Goal: Navigation & Orientation: Find specific page/section

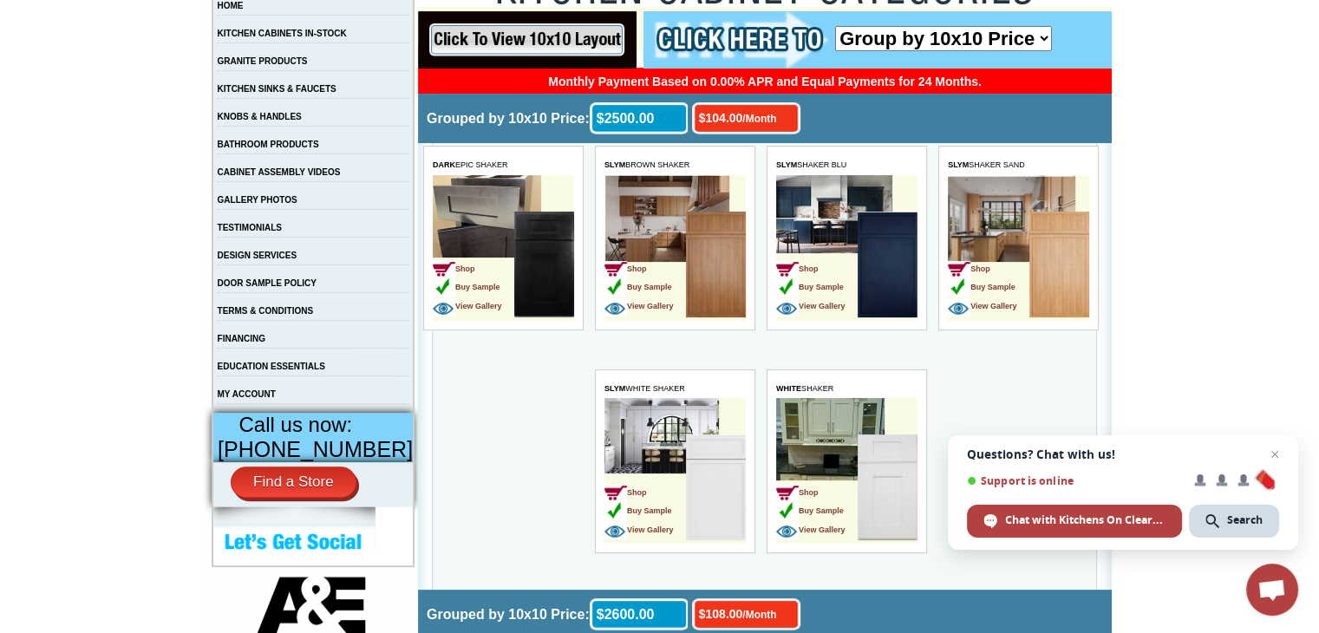
scroll to position [361, 0]
click at [540, 237] on img at bounding box center [544, 265] width 60 height 106
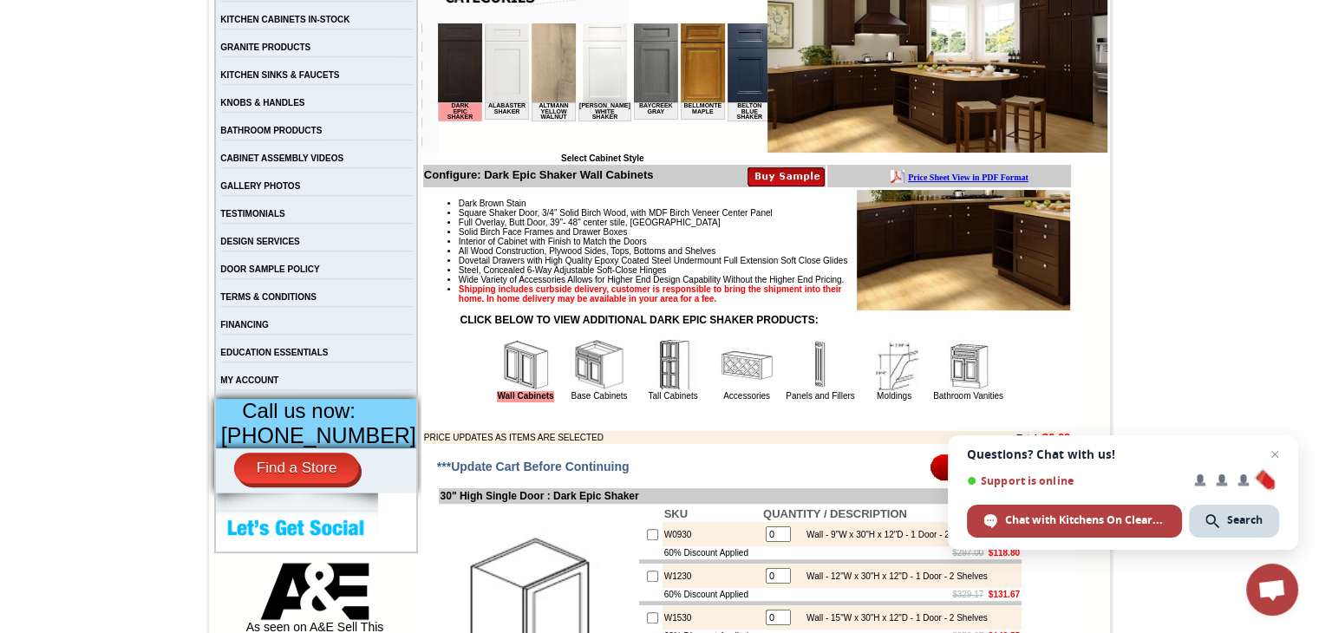
scroll to position [376, 0]
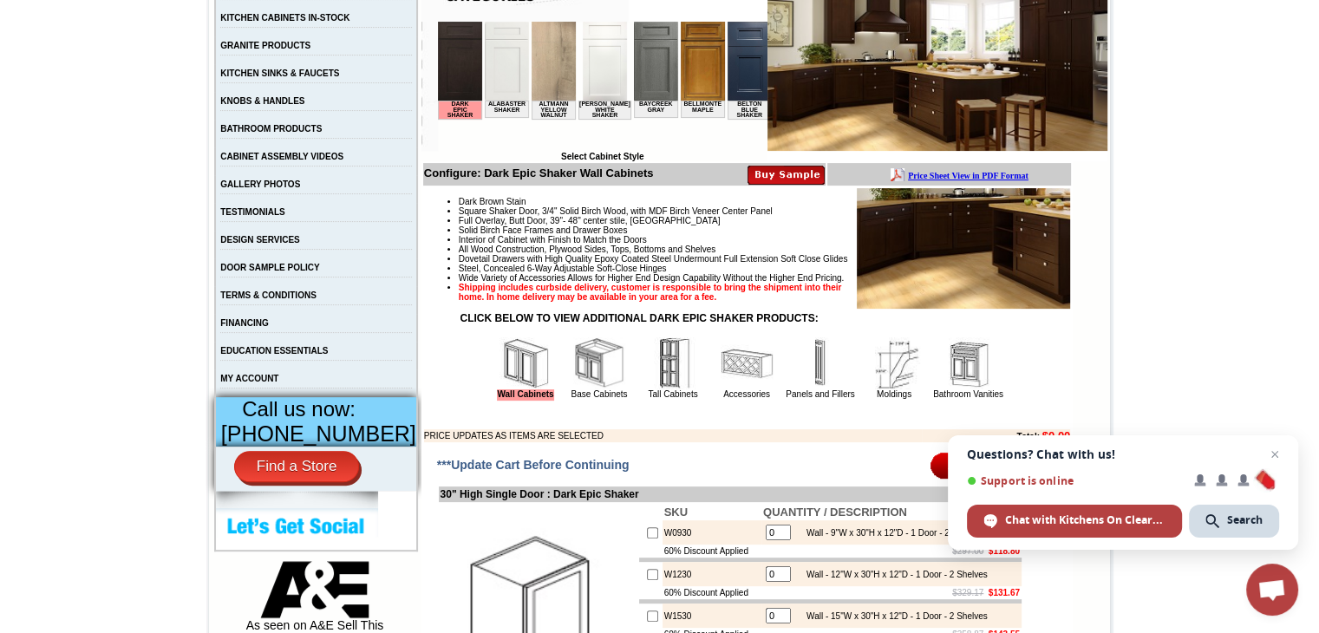
click at [650, 389] on img at bounding box center [673, 363] width 52 height 52
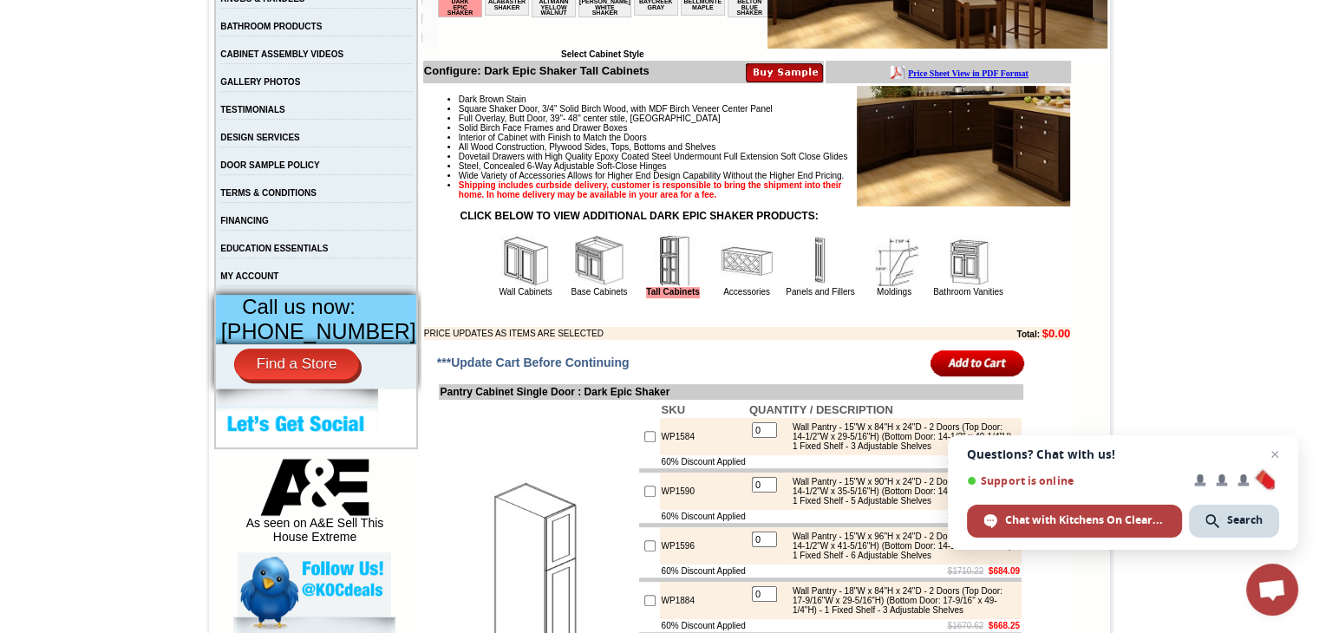
scroll to position [479, 0]
click at [730, 287] on img at bounding box center [747, 261] width 52 height 52
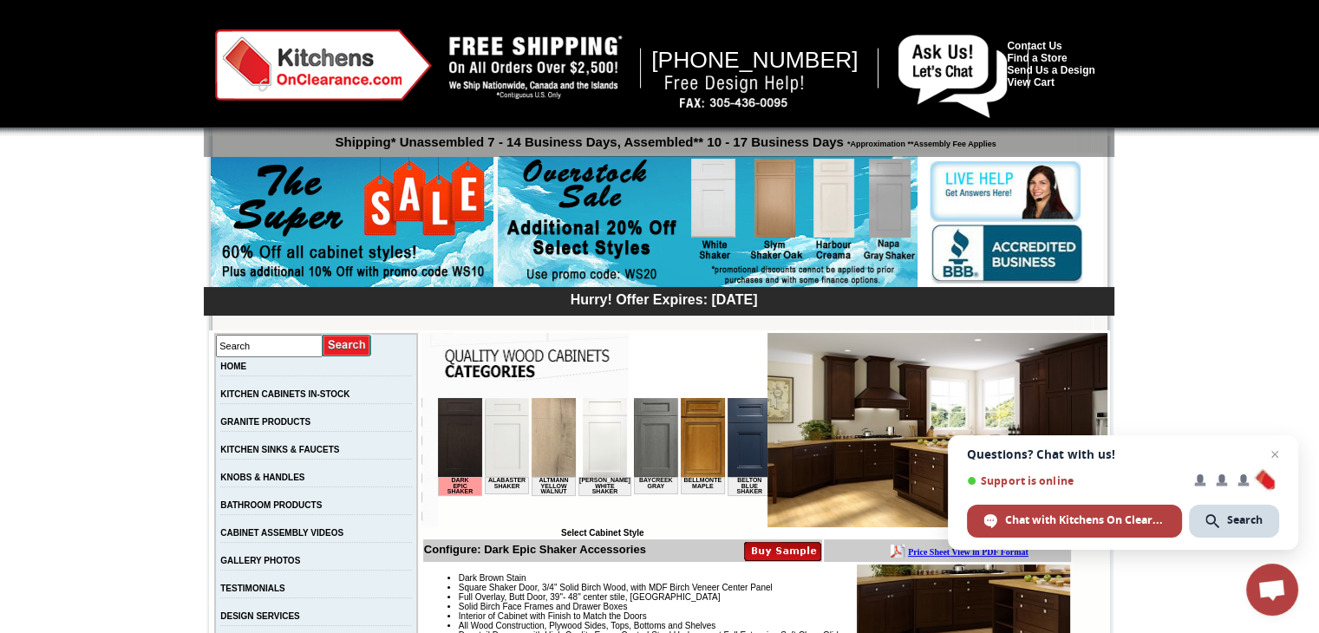
click at [718, 200] on img at bounding box center [708, 222] width 420 height 133
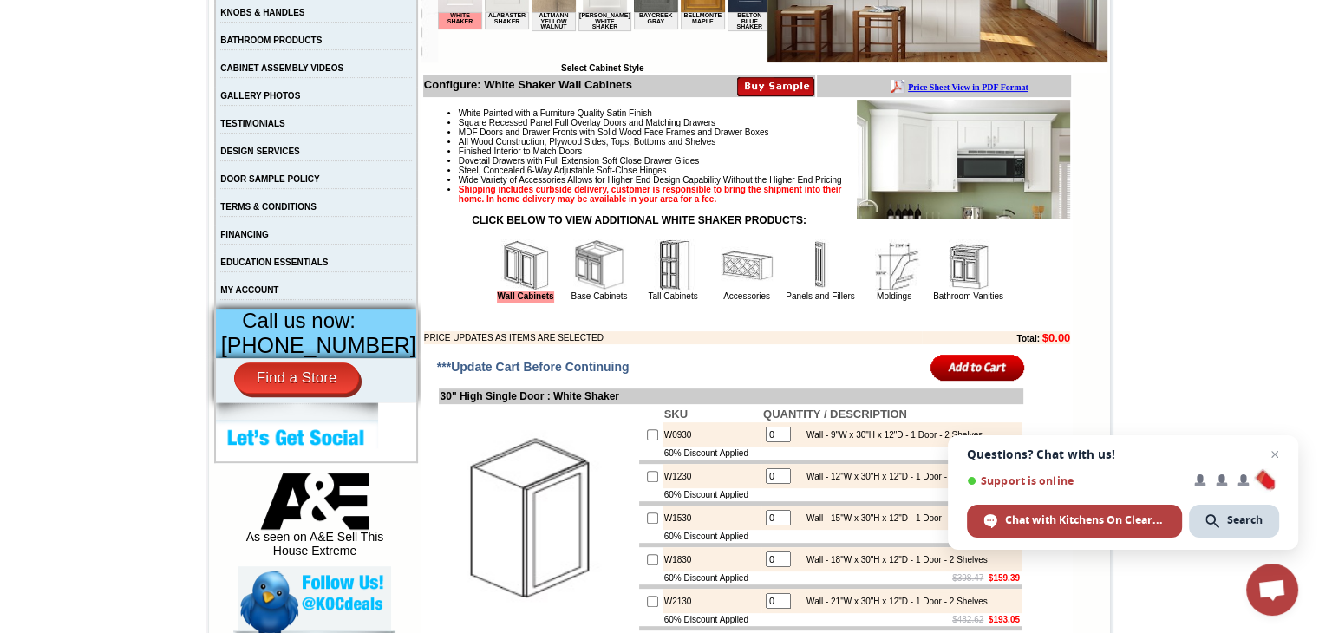
scroll to position [474, 0]
